Goal: Check status: Check status

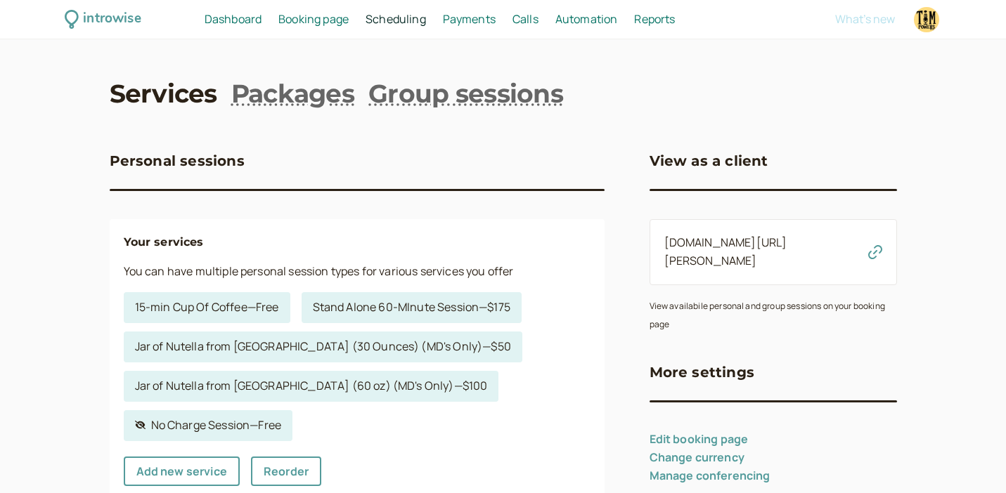
click at [240, 12] on span "Dashboard" at bounding box center [232, 18] width 57 height 15
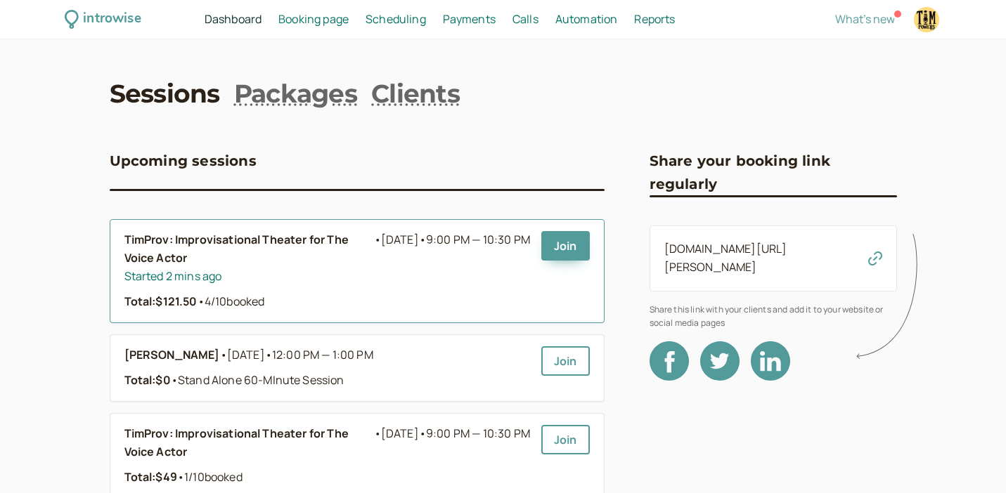
click at [283, 243] on b "TimProv: Improvisational Theater for The Voice Actor" at bounding box center [248, 249] width 249 height 37
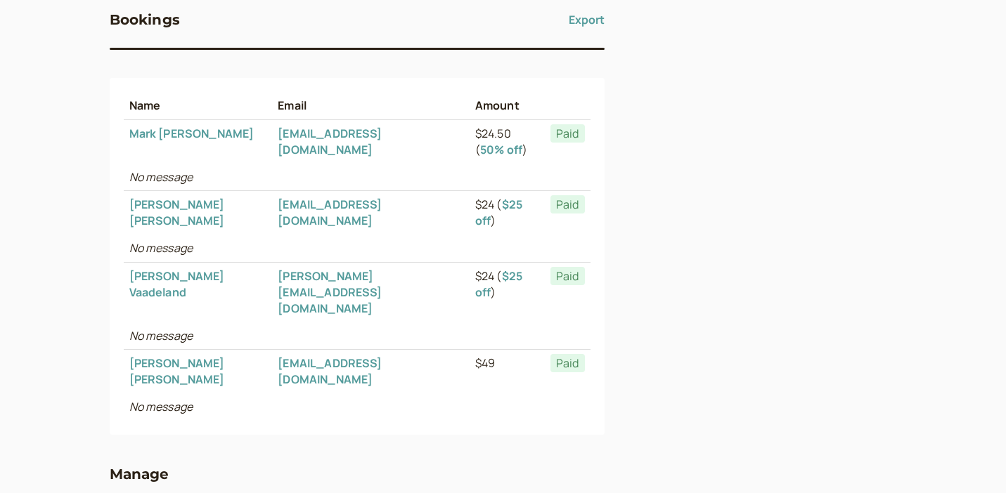
scroll to position [363, 0]
